Goal: Transaction & Acquisition: Purchase product/service

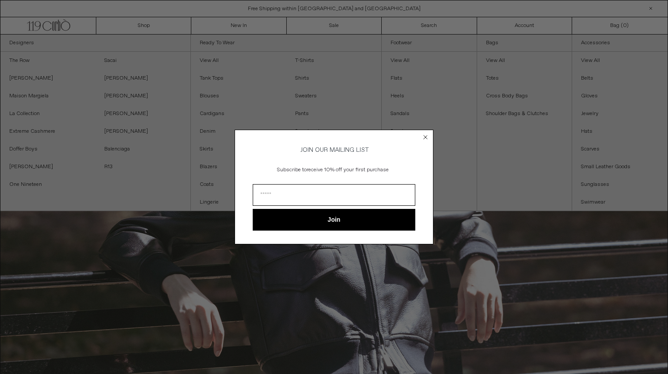
click at [426, 133] on circle "Close dialog" at bounding box center [426, 137] width 8 height 8
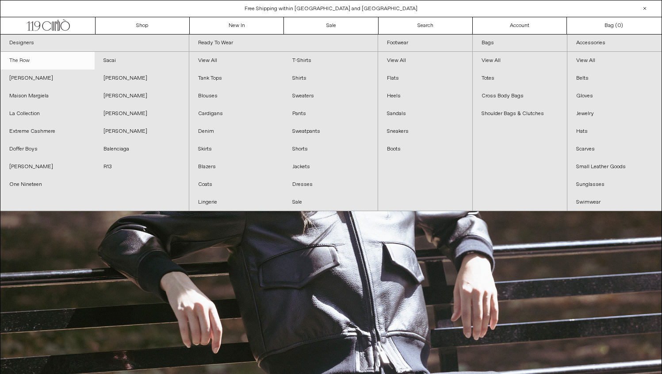
click at [23, 61] on link "The Row" at bounding box center [47, 61] width 94 height 18
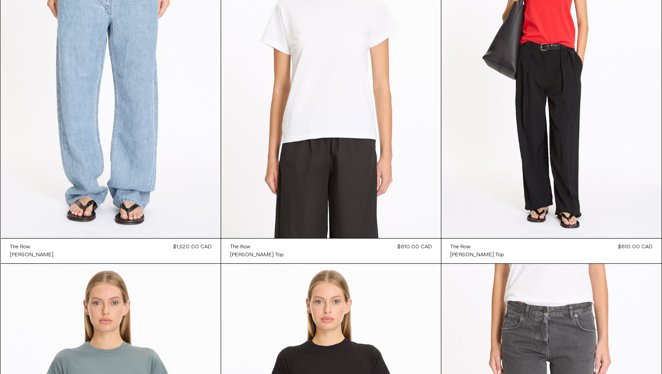
scroll to position [7261, 0]
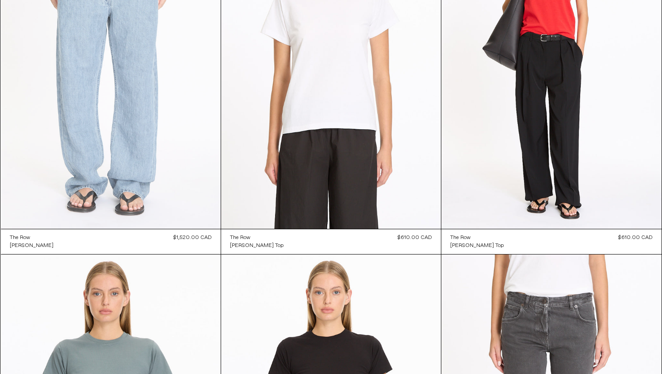
click at [126, 169] on at bounding box center [111, 64] width 220 height 330
